Goal: Information Seeking & Learning: Learn about a topic

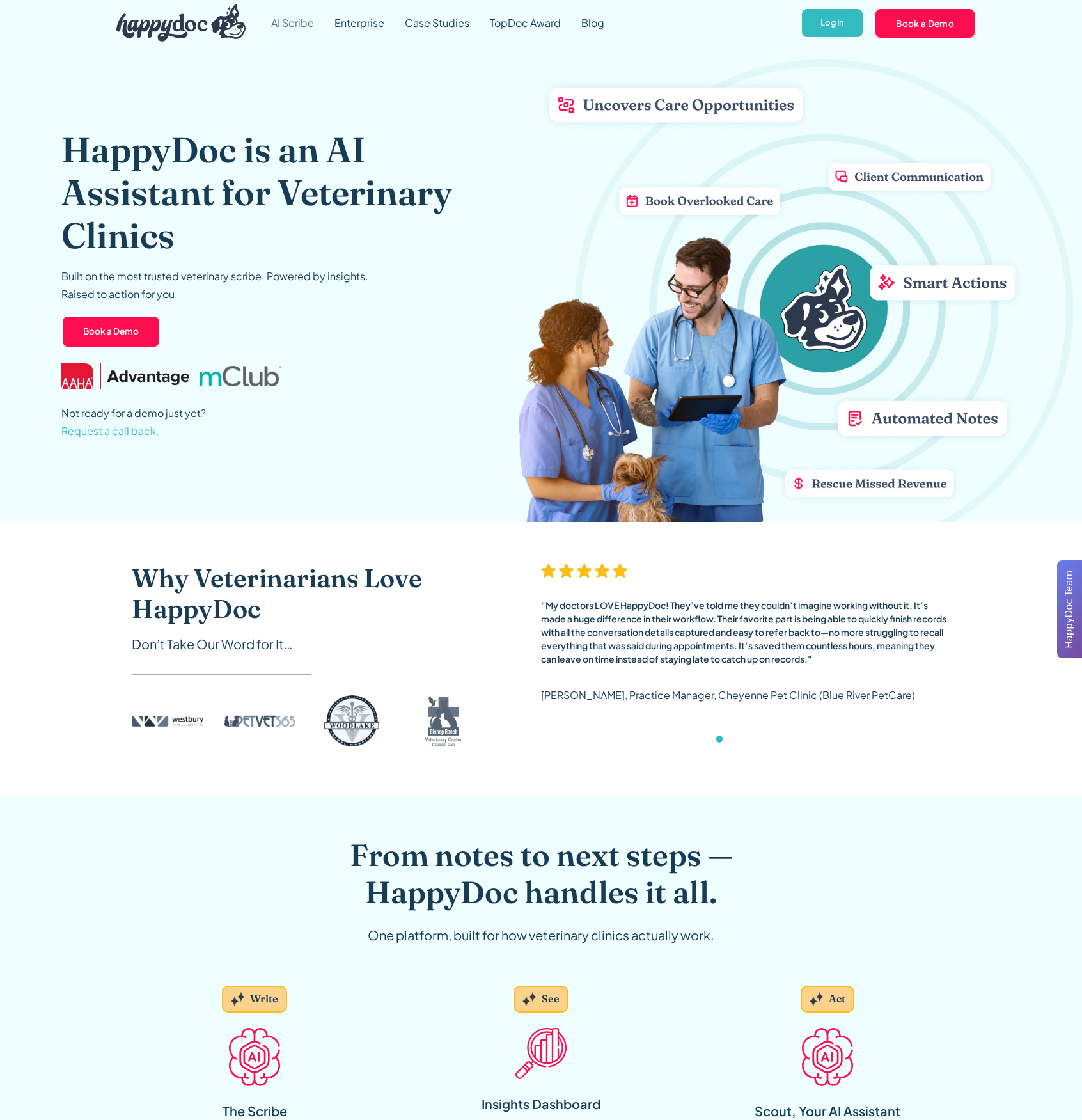
click at [309, 21] on link "AI Scribe" at bounding box center [292, 23] width 63 height 46
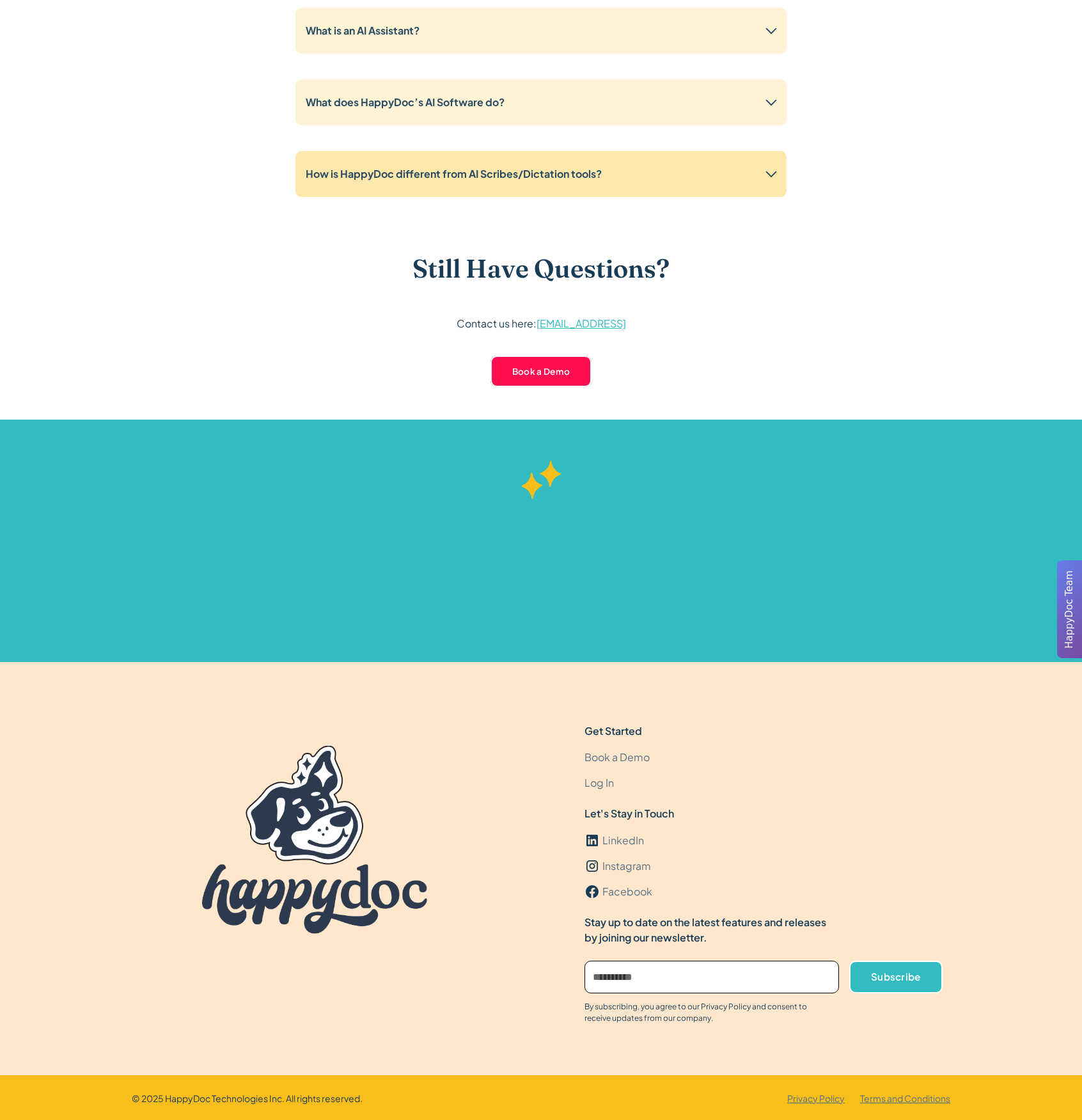
scroll to position [3233, 0]
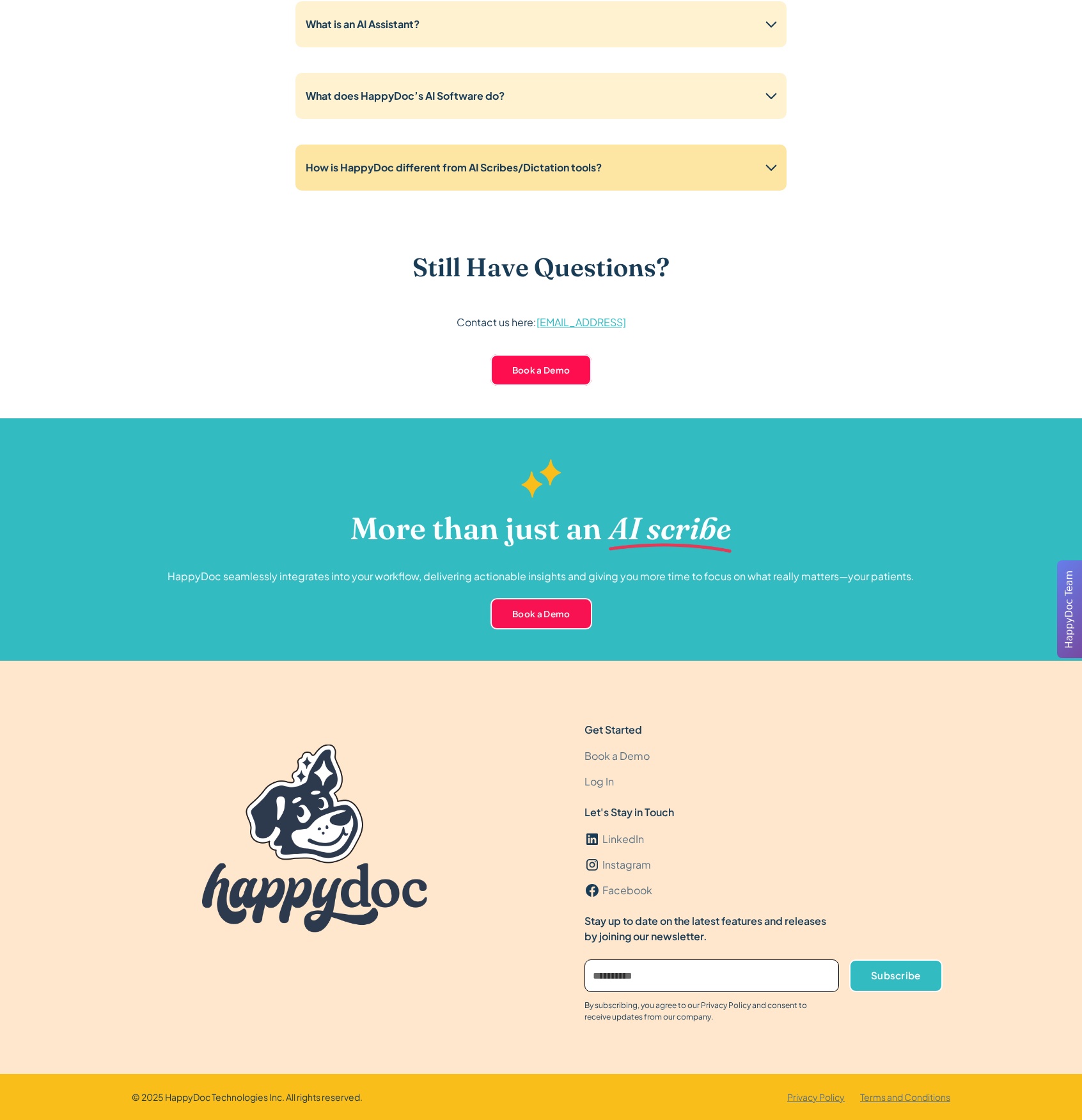
click at [515, 171] on strong "How is HappyDoc different from AI Scribes/Dictation tools?" at bounding box center [454, 168] width 296 height 14
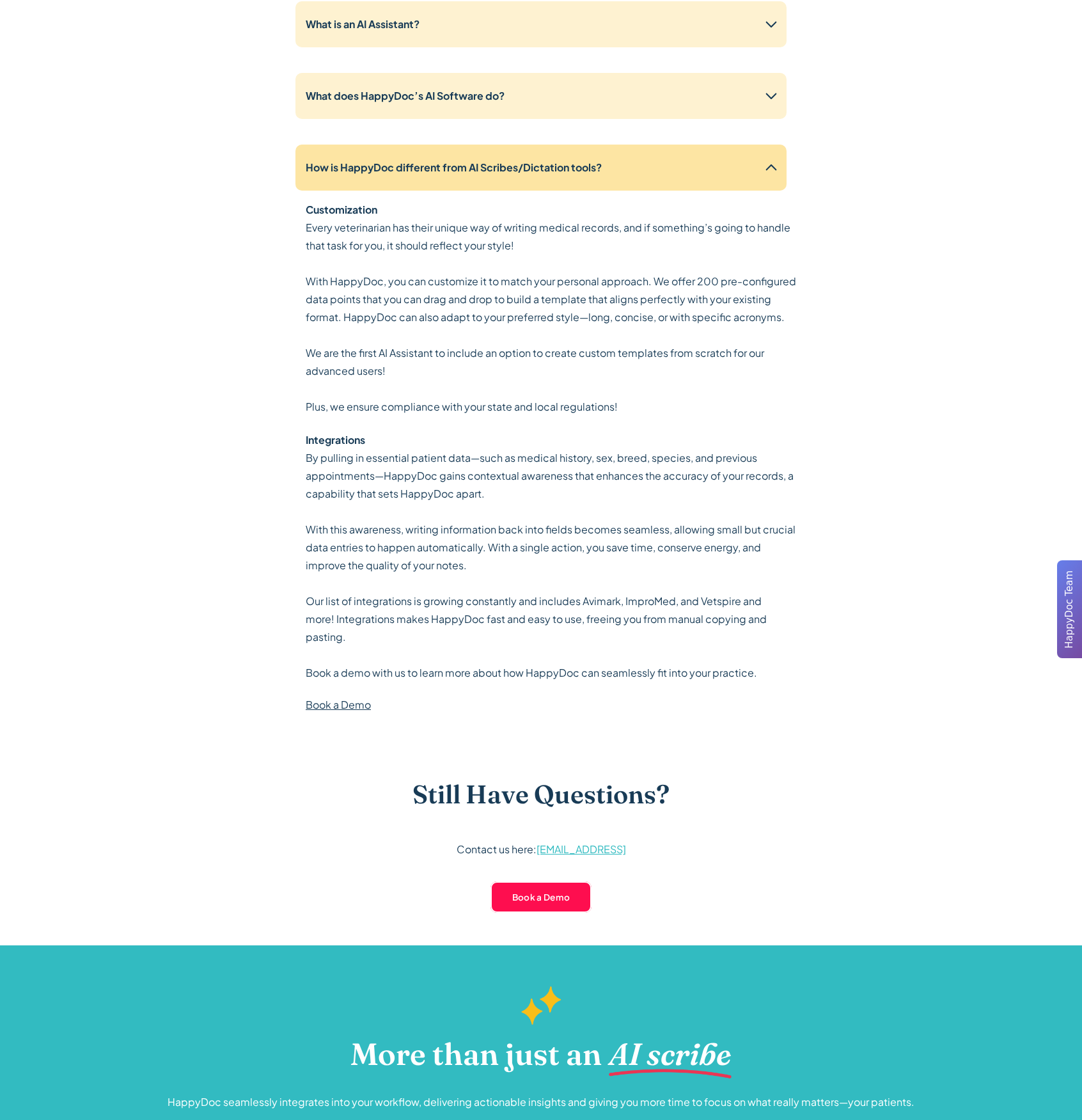
click at [515, 171] on strong "How is HappyDoc different from AI Scribes/Dictation tools?" at bounding box center [454, 168] width 296 height 14
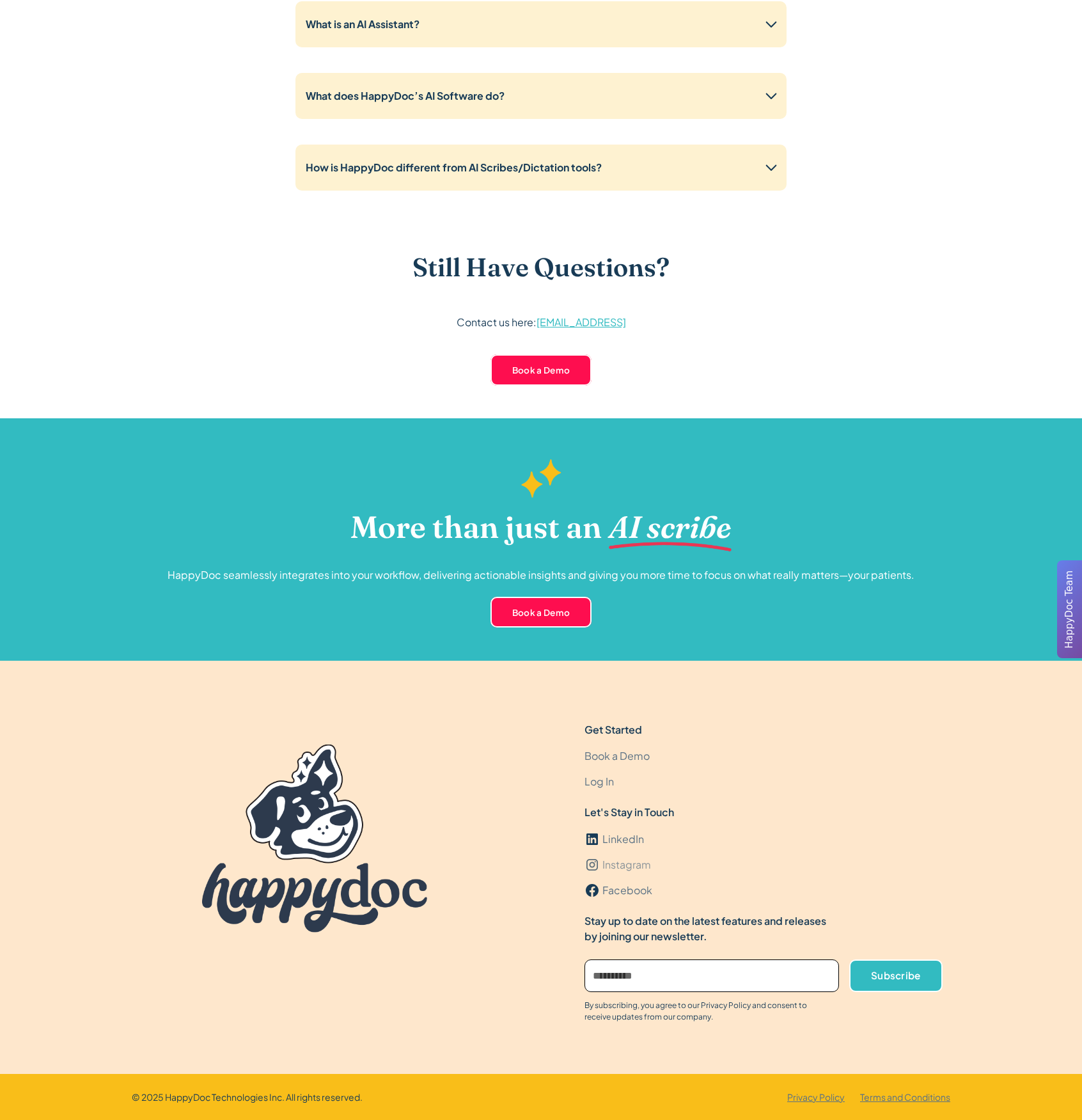
click at [621, 868] on div "Instagram" at bounding box center [626, 865] width 49 height 15
